Goal: Information Seeking & Learning: Learn about a topic

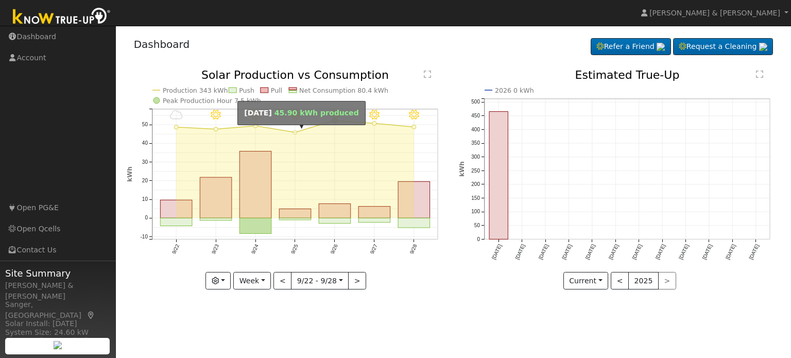
click at [294, 131] on circle "onclick=""" at bounding box center [295, 132] width 4 height 4
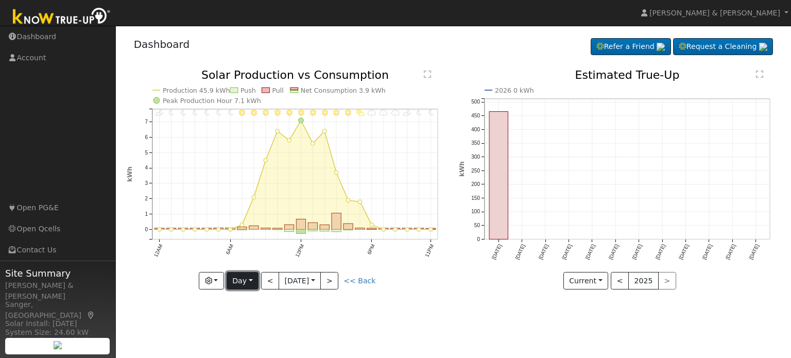
click at [246, 279] on button "Day" at bounding box center [243, 281] width 32 height 18
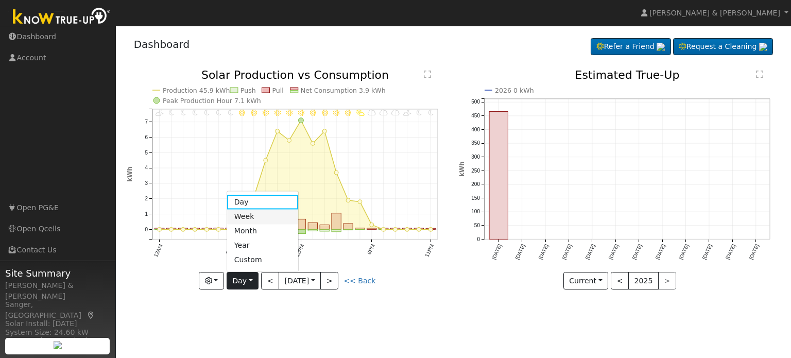
click at [251, 213] on link "Week" at bounding box center [263, 217] width 72 height 14
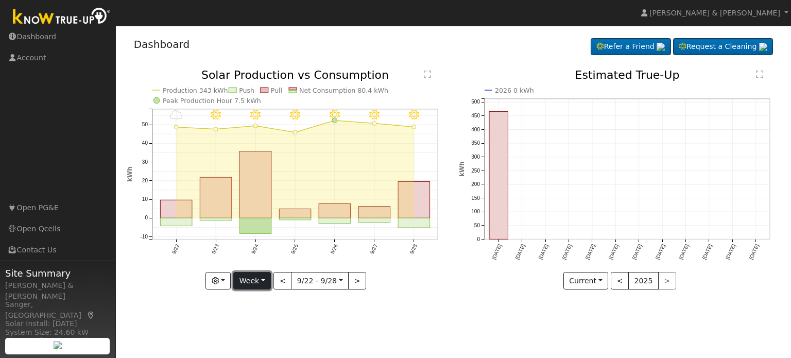
click at [248, 274] on button "Week" at bounding box center [252, 281] width 38 height 18
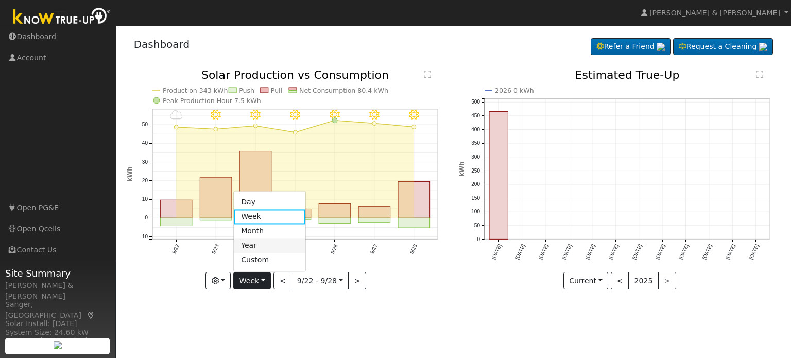
click at [260, 244] on link "Year" at bounding box center [270, 246] width 72 height 14
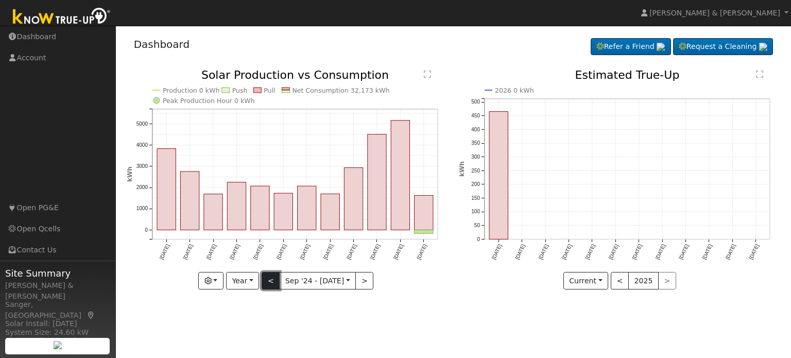
click at [268, 273] on button "<" at bounding box center [271, 281] width 18 height 18
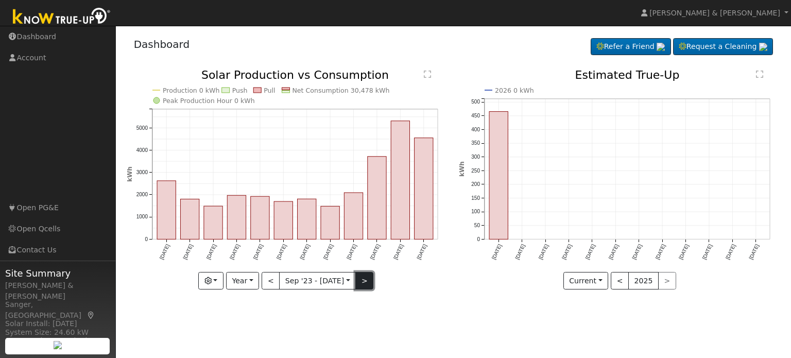
click at [363, 278] on button ">" at bounding box center [364, 281] width 18 height 18
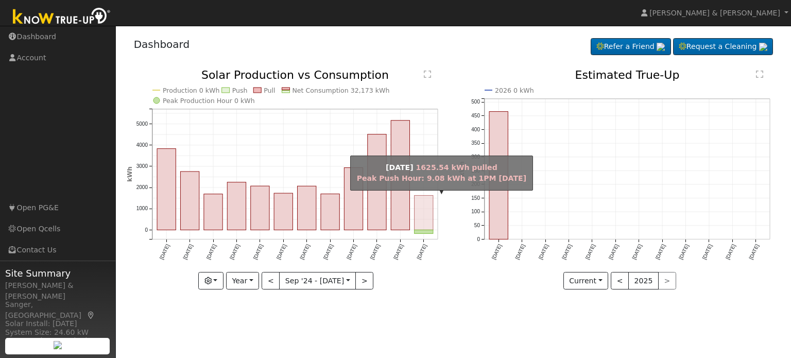
click at [425, 217] on rect "onclick=""" at bounding box center [424, 213] width 19 height 35
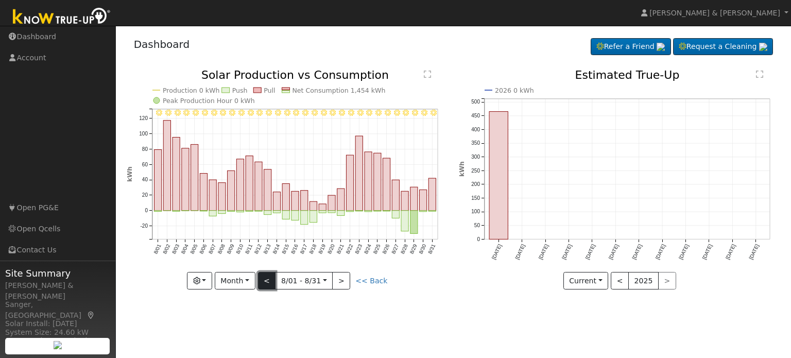
click at [272, 282] on button "<" at bounding box center [267, 281] width 18 height 18
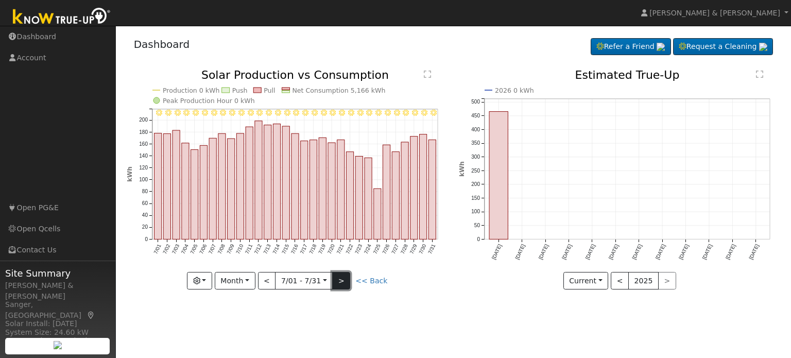
click at [343, 274] on button ">" at bounding box center [341, 281] width 18 height 18
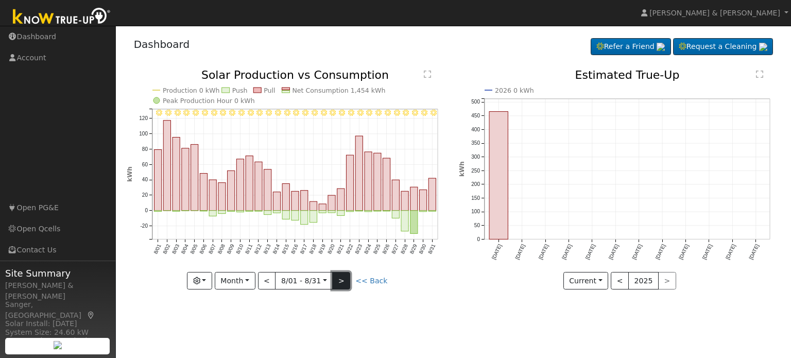
click at [343, 274] on button ">" at bounding box center [341, 281] width 18 height 18
type input "[DATE]"
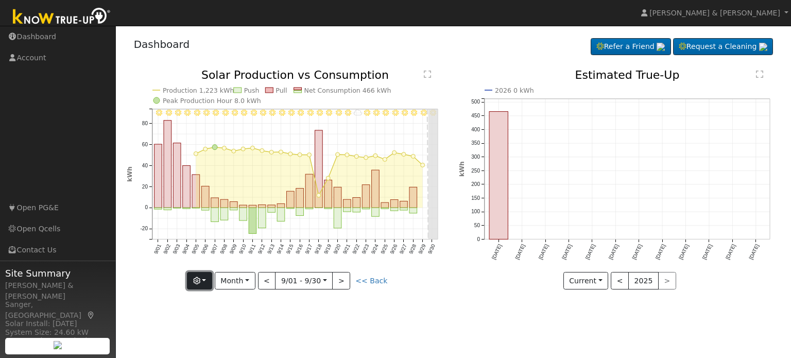
click at [200, 282] on icon "button" at bounding box center [196, 280] width 7 height 7
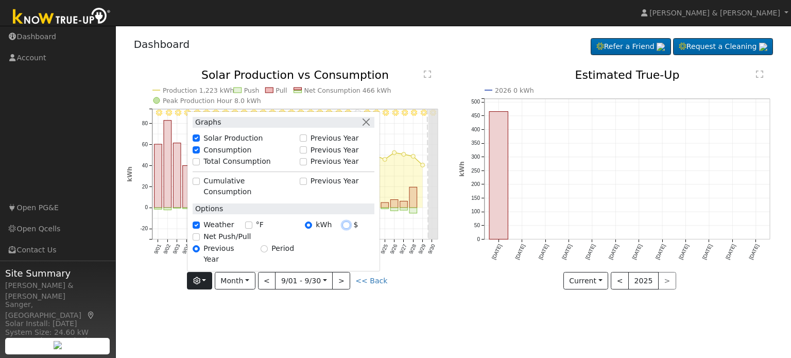
click at [350, 229] on input "$" at bounding box center [346, 225] width 7 height 7
radio input "true"
radio input "false"
click at [391, 288] on icon "9/30 - Clear 9/29 - MostlyCloudy 9/28 - Clear 9/27 - Clear 9/26 - Clear 9/25 - …" at bounding box center [287, 180] width 321 height 221
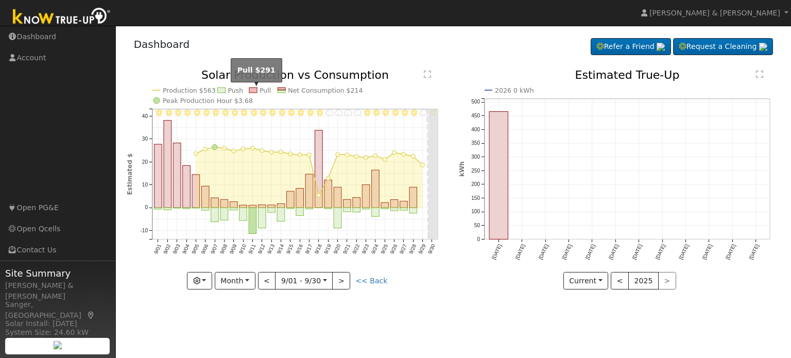
click at [255, 88] on rect at bounding box center [253, 90] width 8 height 5
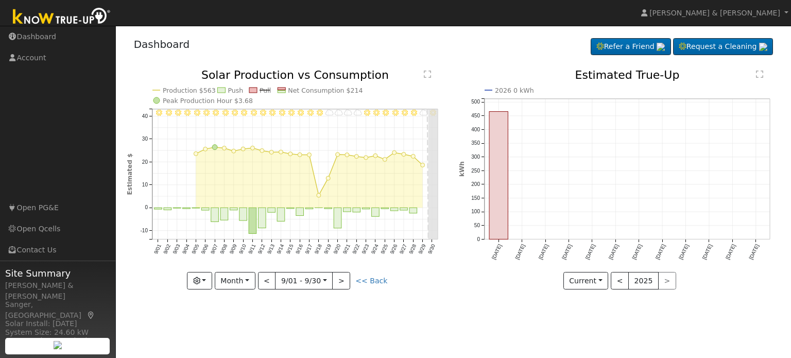
click at [259, 89] on icon "9/30 - Clear 9/29 - MostlyCloudy 9/28 - Clear 9/27 - Clear 9/26 - Clear 9/25 - …" at bounding box center [287, 180] width 321 height 221
click at [251, 89] on rect at bounding box center [253, 90] width 8 height 5
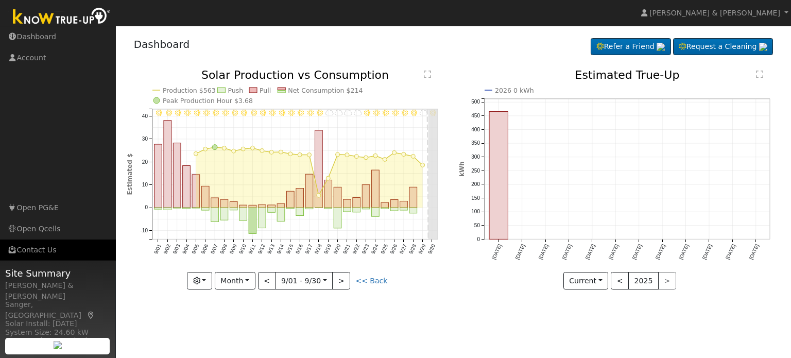
click at [42, 252] on link "Contact Us" at bounding box center [58, 250] width 116 height 21
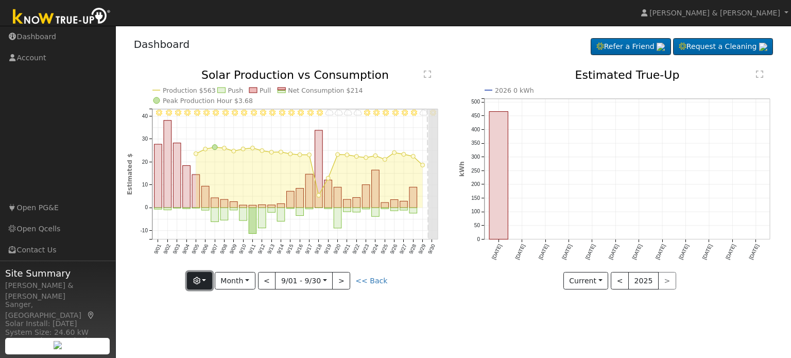
click at [210, 281] on button "button" at bounding box center [199, 281] width 25 height 18
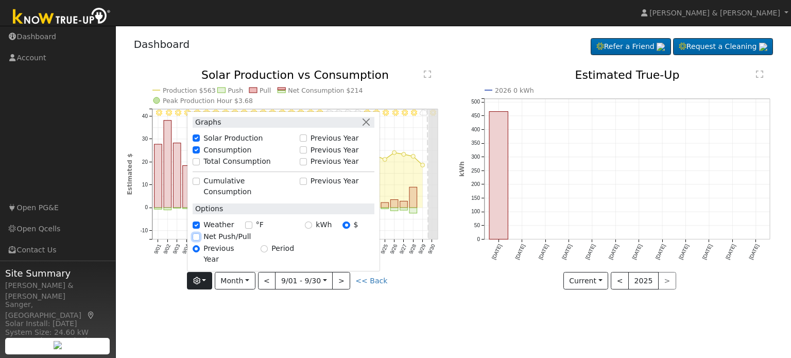
click at [200, 241] on input "Net Push/Pull" at bounding box center [196, 236] width 7 height 7
click at [379, 303] on div "9/30 - Clear 9/29 - MostlyCloudy 9/28 - Clear 9/27 - Clear 9/26 - Clear 9/25 - …" at bounding box center [287, 187] width 333 height 235
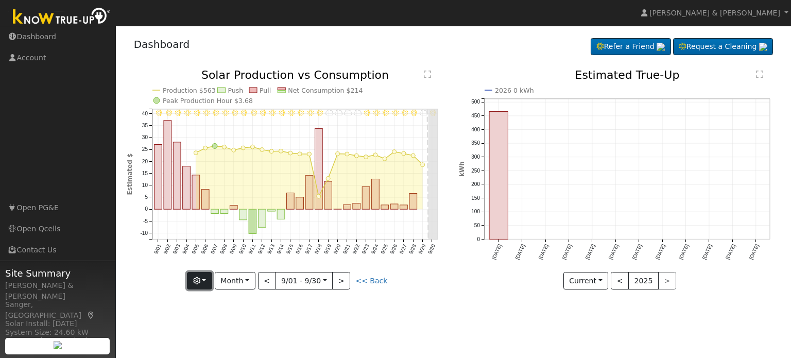
click at [211, 281] on button "button" at bounding box center [199, 281] width 25 height 18
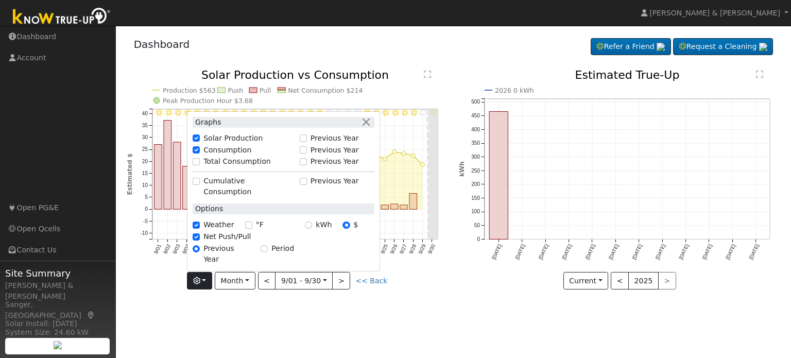
click at [259, 325] on div "User Profile First name Last name Email Email Notifications No Emails No Emails…" at bounding box center [453, 192] width 675 height 332
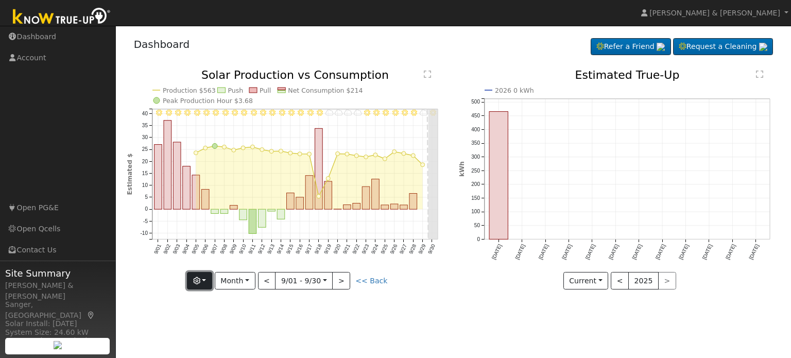
click at [200, 281] on icon "button" at bounding box center [196, 280] width 7 height 7
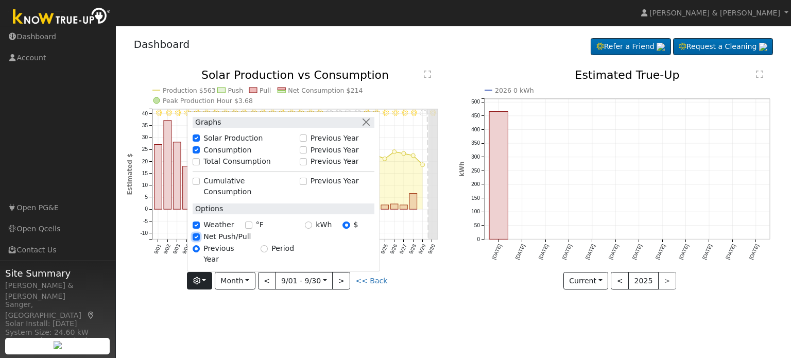
click at [199, 241] on input "Net Push/Pull" at bounding box center [196, 236] width 7 height 7
checkbox input "false"
click at [296, 299] on div "9/30 - Clear 9/29 - MostlyCloudy 9/28 - Clear 9/27 - Clear 9/26 - Clear 9/25 - …" at bounding box center [287, 187] width 333 height 235
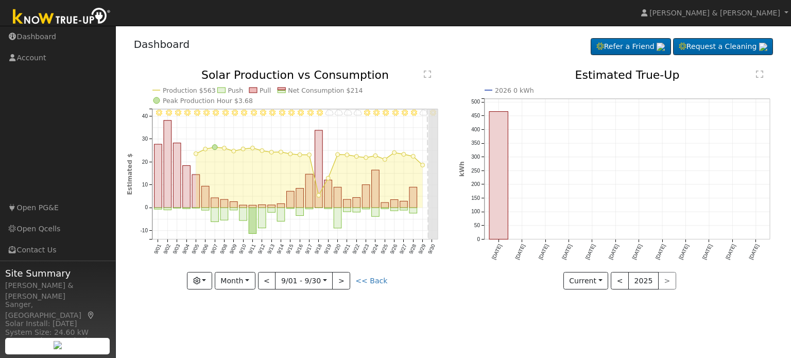
click at [264, 320] on div "User Profile First name Last name Email Email Notifications No Emails No Emails…" at bounding box center [453, 192] width 675 height 332
